Goal: Information Seeking & Learning: Learn about a topic

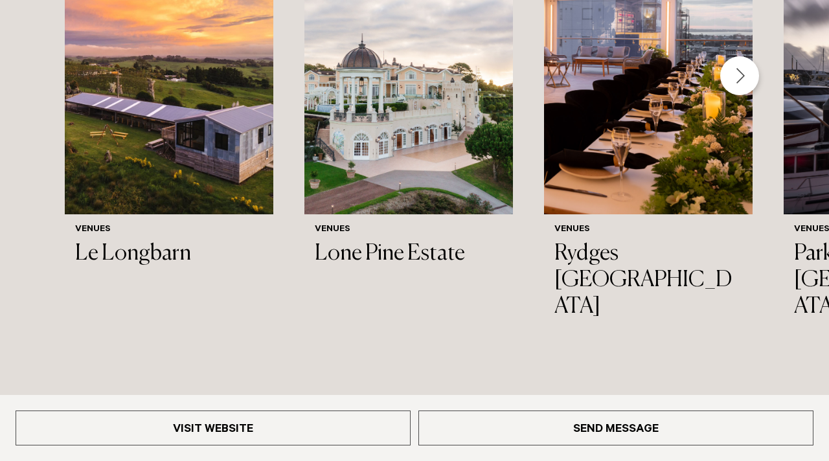
scroll to position [2040, 0]
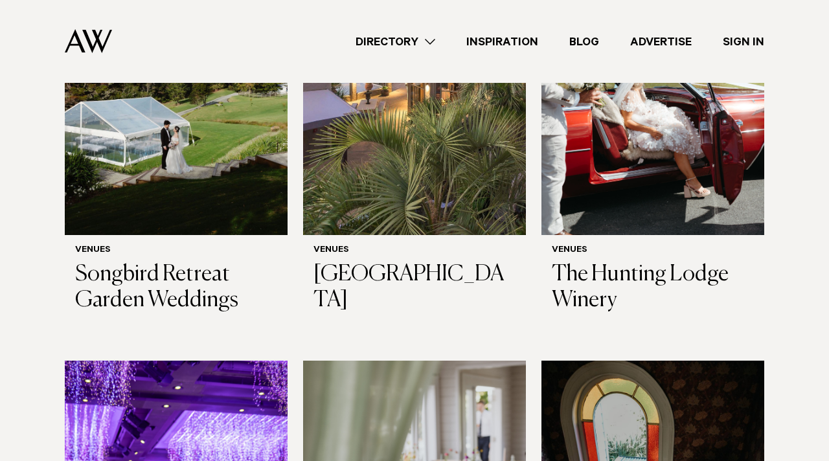
scroll to position [4613, 0]
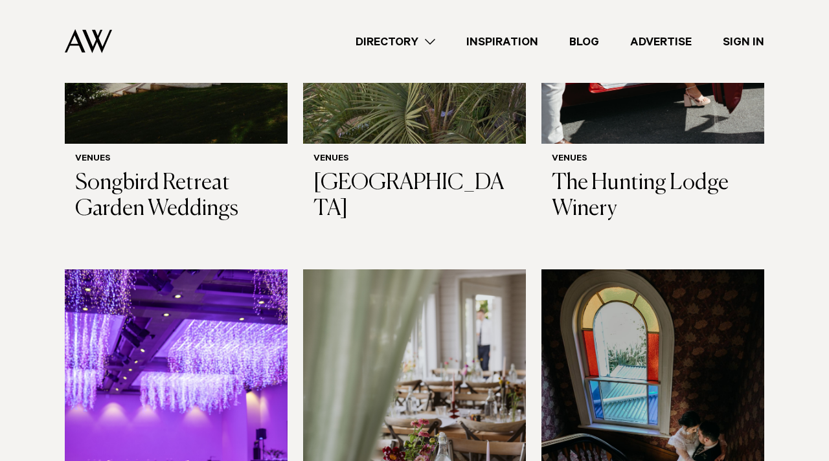
click at [650, 269] on img at bounding box center [652, 418] width 223 height 299
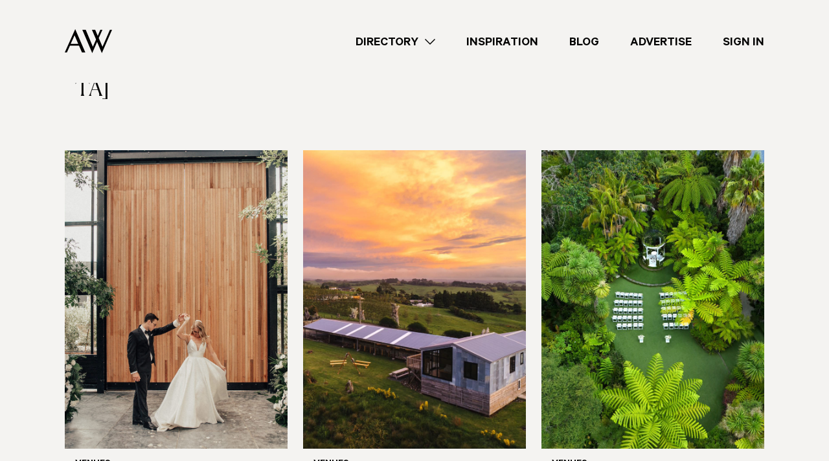
scroll to position [1102, 0]
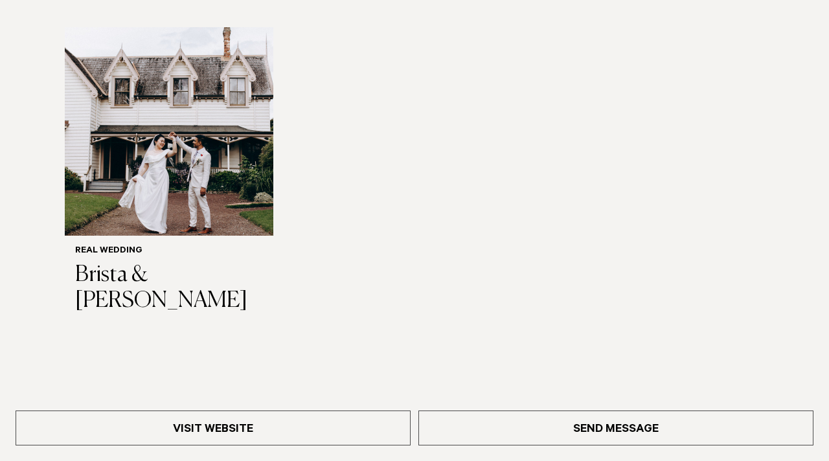
scroll to position [1523, 0]
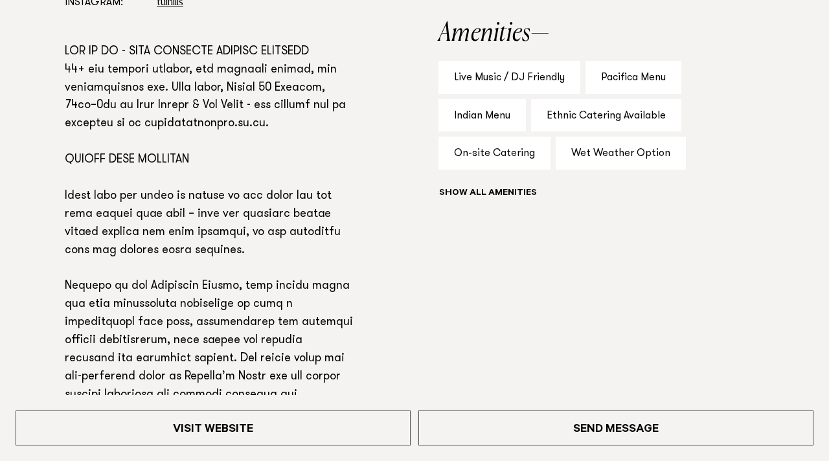
scroll to position [863, 0]
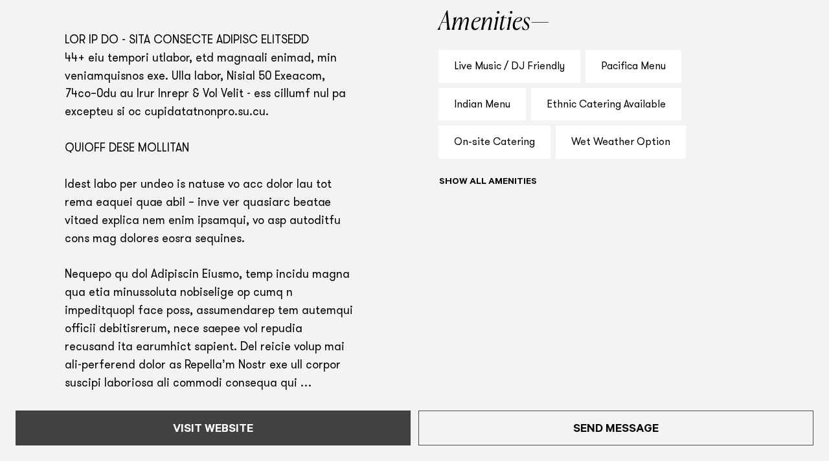
click at [347, 437] on link "Visit Website" at bounding box center [213, 428] width 395 height 35
